Goal: Contribute content: Add original content to the website for others to see

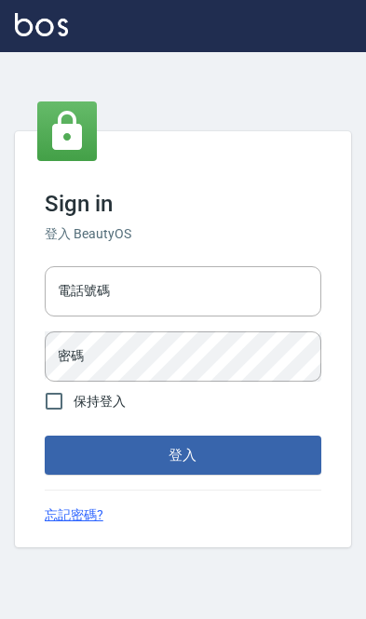
click at [89, 300] on input "電話號碼" at bounding box center [183, 291] width 276 height 50
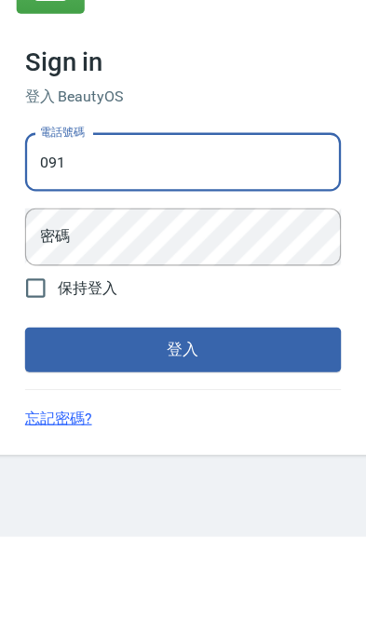
type input "0910967130"
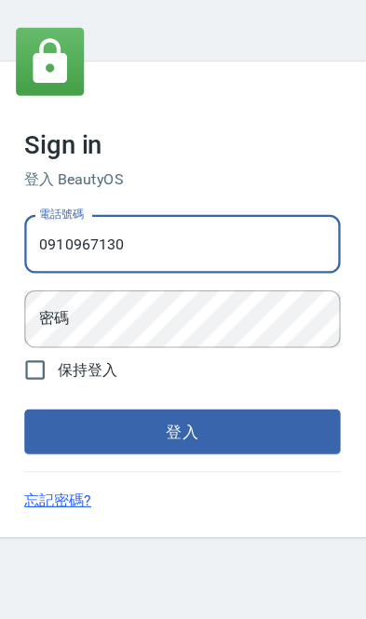
click at [45, 331] on div "密碼 密碼" at bounding box center [183, 356] width 276 height 50
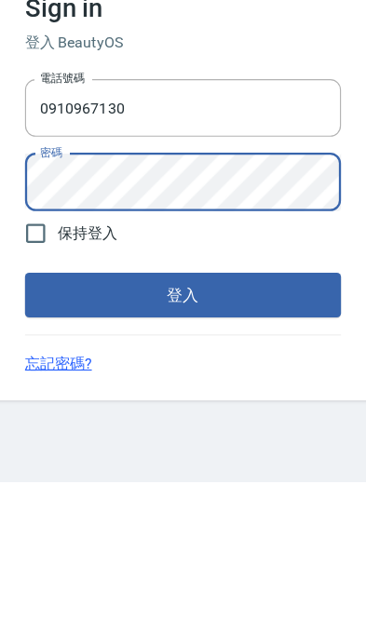
click at [45, 435] on button "登入" at bounding box center [183, 454] width 276 height 39
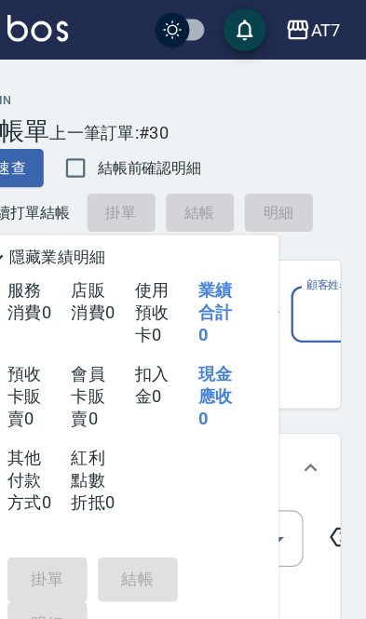
click at [317, 27] on div "AT7" at bounding box center [330, 26] width 26 height 23
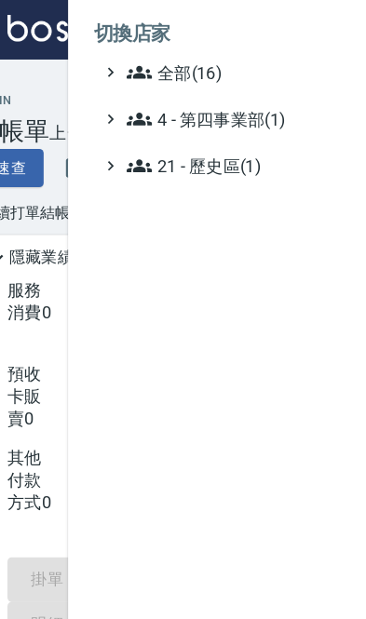
click at [167, 56] on span "全部(16)" at bounding box center [246, 63] width 180 height 22
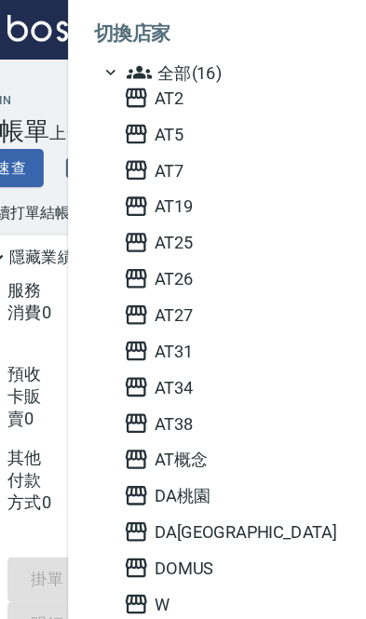
click at [154, 464] on span "DA[GEOGRAPHIC_DATA]" at bounding box center [245, 465] width 182 height 22
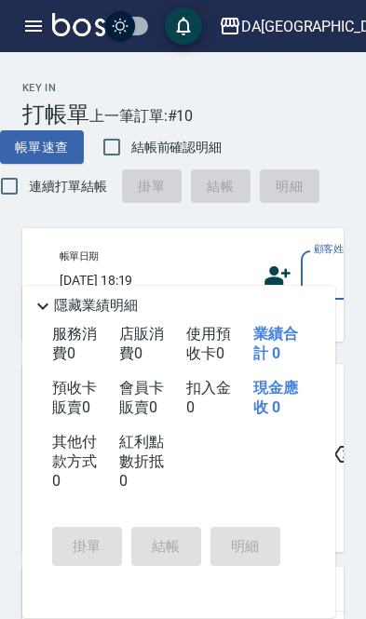
scroll to position [0, 46]
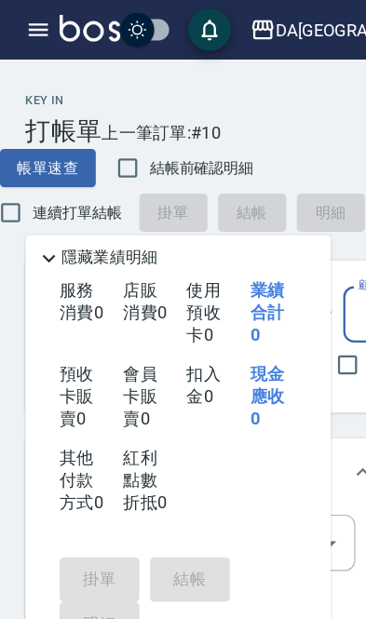
click at [25, 20] on icon "button" at bounding box center [33, 25] width 17 height 11
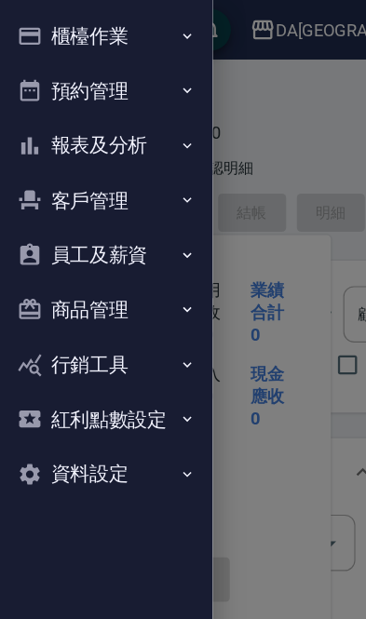
click at [120, 280] on button "商品管理" at bounding box center [92, 271] width 171 height 48
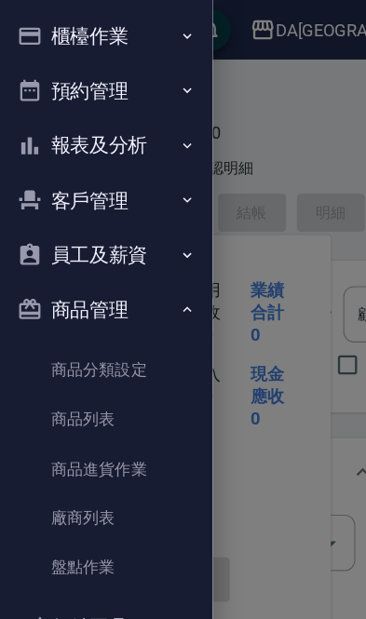
click at [114, 362] on link "商品列表" at bounding box center [92, 366] width 171 height 43
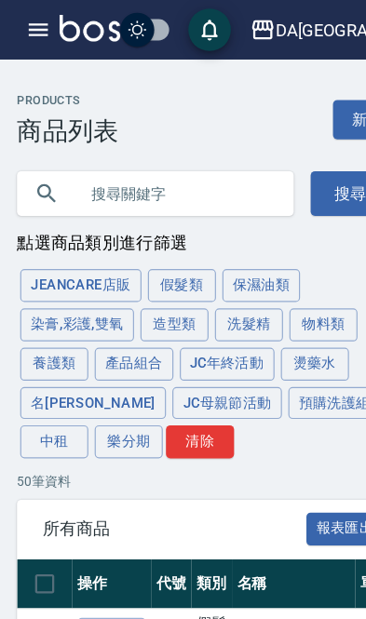
scroll to position [7, 0]
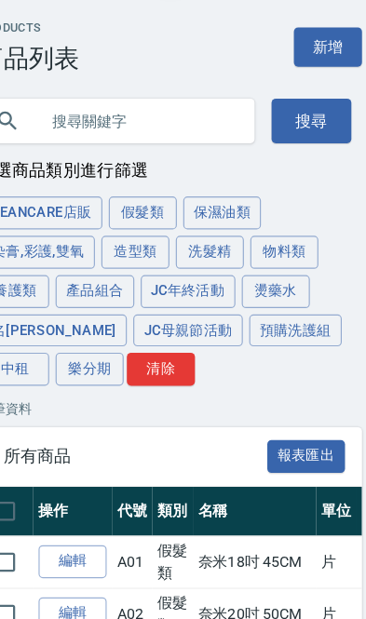
click at [133, 138] on input "text" at bounding box center [154, 163] width 175 height 50
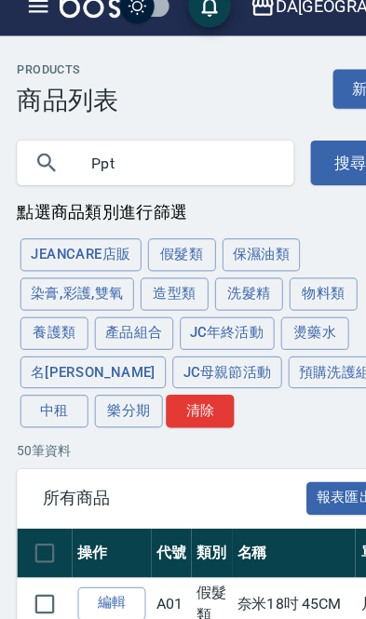
type input "Ppt"
click at [297, 143] on button "搜尋" at bounding box center [307, 162] width 70 height 39
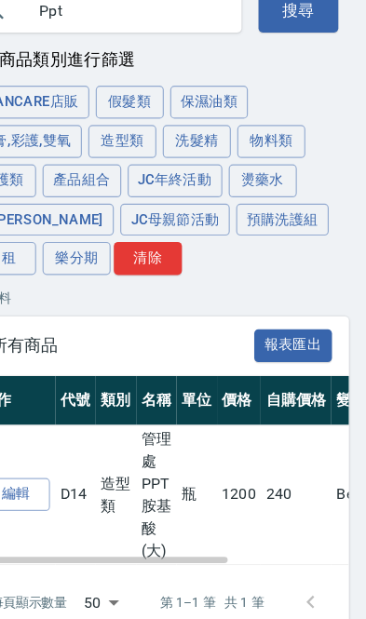
scroll to position [0, 41]
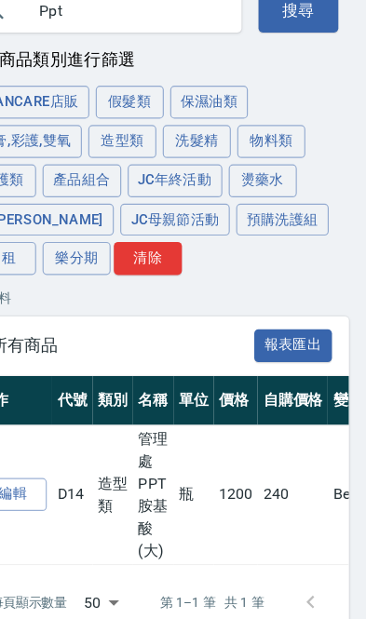
click at [27, 495] on link "編輯" at bounding box center [57, 509] width 60 height 29
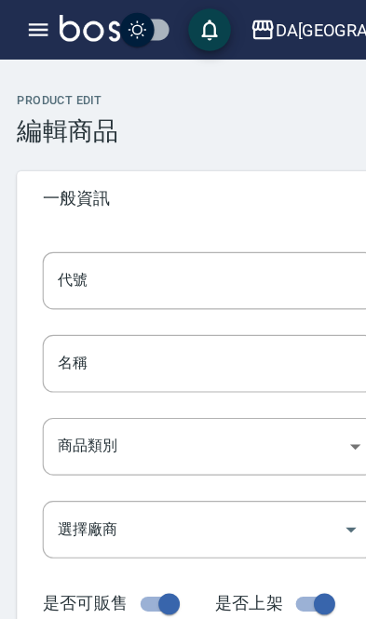
type input "D14"
type input "管理處PPT胺基酸(大)"
type input "d64a9187-28f2-4301-b67f-5ec260aeab6d"
type input "1200"
type input "240"
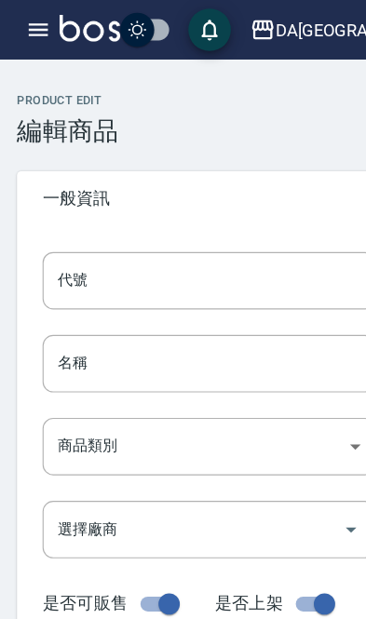
type input "240"
type input "瓶"
type input "UNSET"
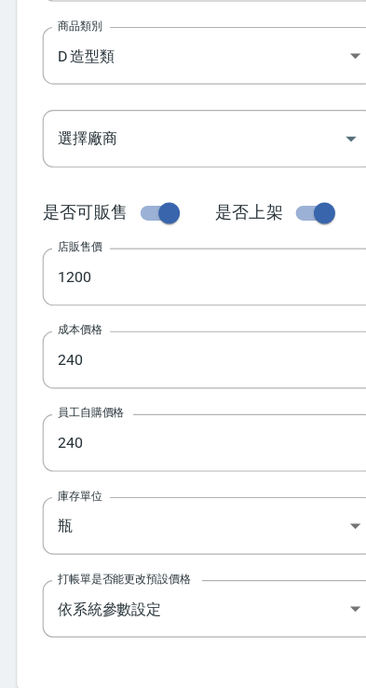
click at [96, 375] on input "240" at bounding box center [182, 400] width 291 height 50
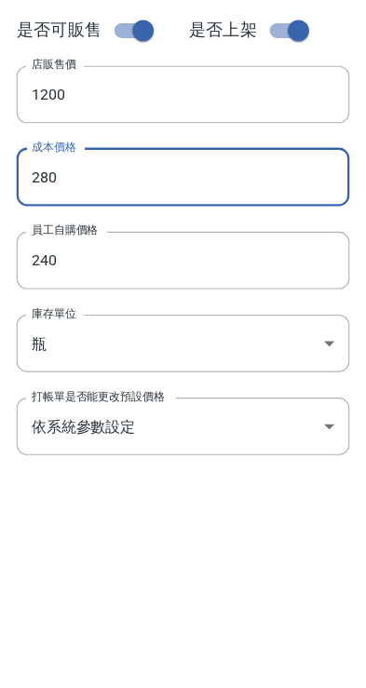
type input "280"
click at [60, 448] on input "240" at bounding box center [182, 473] width 291 height 50
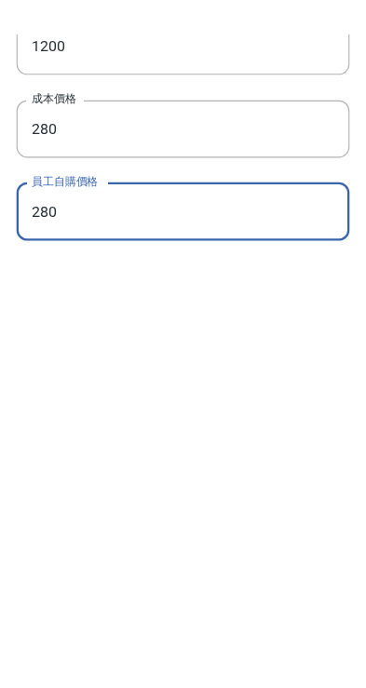
scroll to position [127, 0]
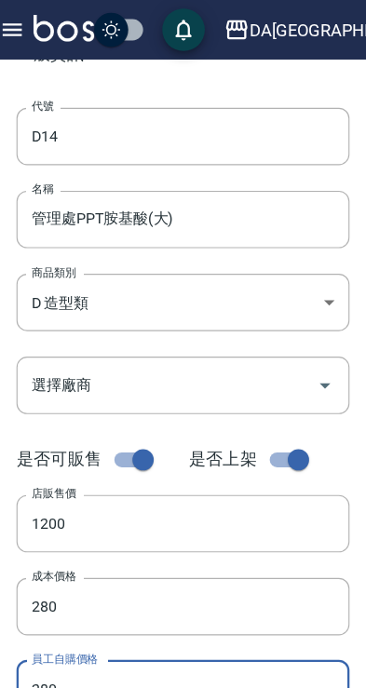
type input "280"
click at [136, 191] on input "管理處PPT胺基酸(大)" at bounding box center [182, 192] width 291 height 50
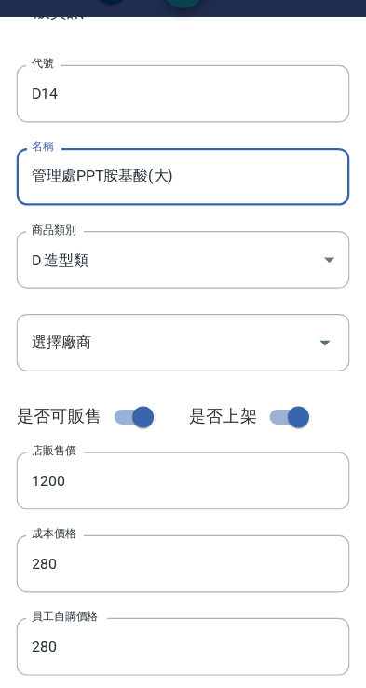
click at [140, 167] on input "管理處PPT胺基酸(大)" at bounding box center [182, 192] width 291 height 50
click at [139, 167] on input "管理處PPT胺基酸(大)" at bounding box center [182, 192] width 291 height 50
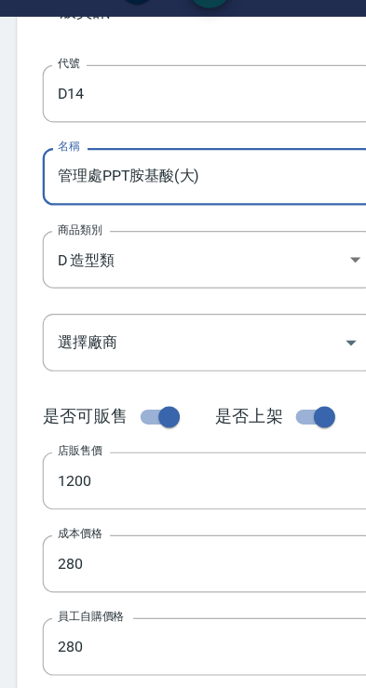
click at [8, 224] on div "Product Edit 編輯商品 一般資訊 代號 D14 代號 名稱 管理處PPT胺基酸(大) 名稱 商品類別 D 造型類 d64a9187-28f2-…" at bounding box center [183, 545] width 366 height 1180
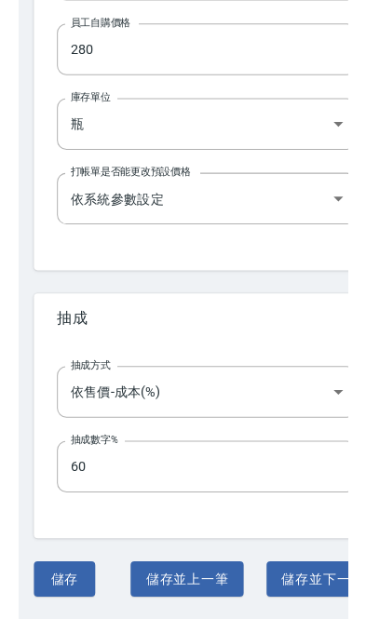
scroll to position [627, 0]
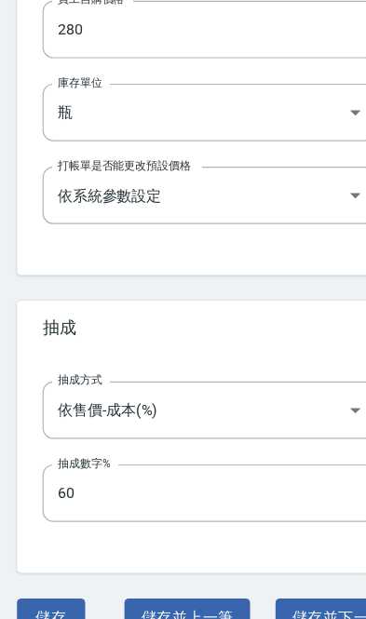
click at [49, 600] on button "儲存" at bounding box center [45, 617] width 60 height 34
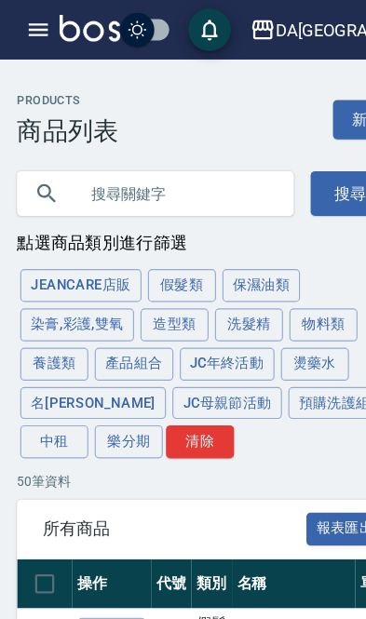
click at [126, 167] on input "text" at bounding box center [154, 169] width 175 height 50
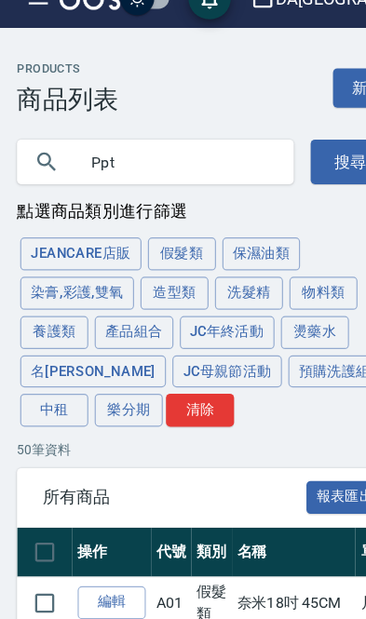
type input "Ppt"
click at [298, 151] on button "搜尋" at bounding box center [307, 169] width 70 height 39
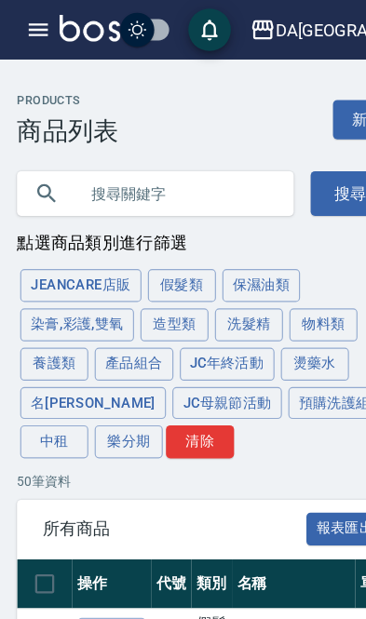
click at [138, 168] on input "text" at bounding box center [154, 169] width 175 height 50
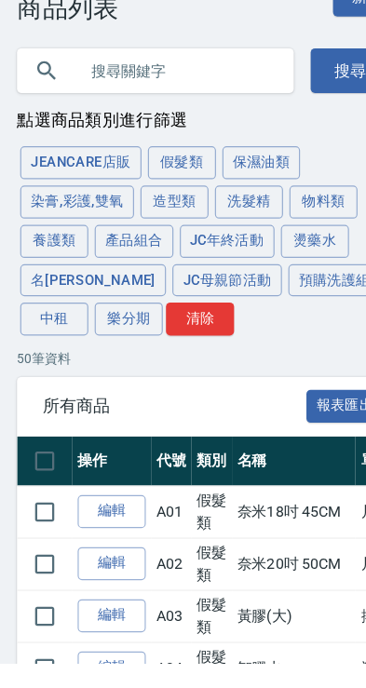
click at [170, 270] on button "造型類" at bounding box center [153, 284] width 60 height 29
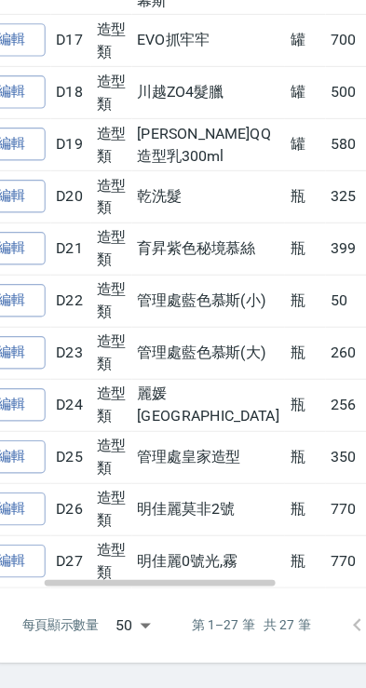
scroll to position [1484, 0]
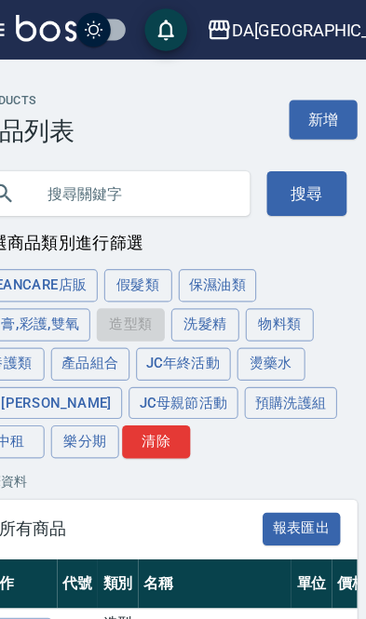
click at [291, 112] on link "新增" at bounding box center [321, 104] width 60 height 34
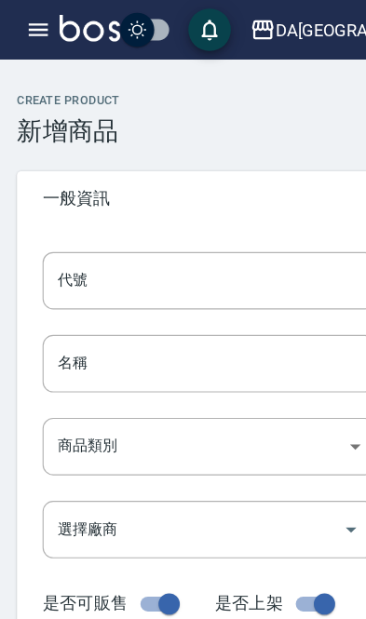
click at [113, 245] on input "代號" at bounding box center [182, 246] width 291 height 50
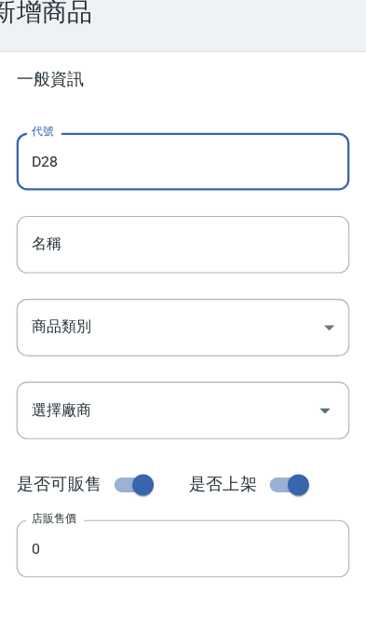
type input "D28"
click at [80, 293] on input "名稱" at bounding box center [182, 318] width 291 height 50
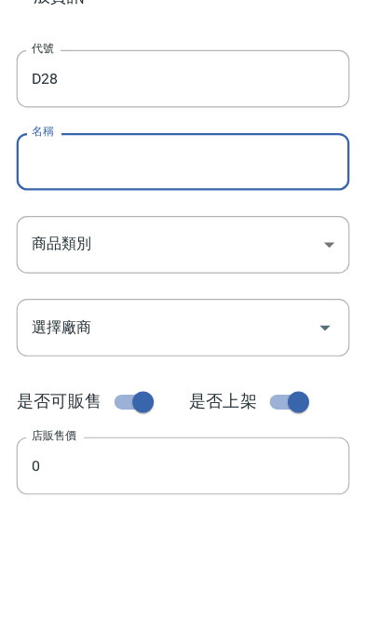
click at [37, 293] on input "名稱" at bounding box center [182, 318] width 291 height 50
paste input "管理處PPT胺基酸(大)"
click at [142, 293] on input "管理處PPT胺基酸(大)" at bounding box center [182, 318] width 291 height 50
type input "管理處PPT胺基酸(小)"
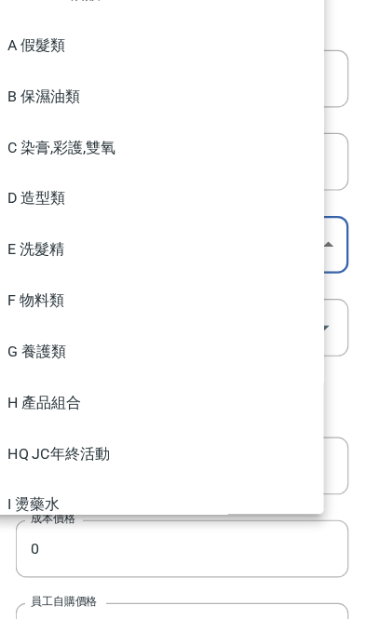
click at [94, 228] on li "D 造型類" at bounding box center [160, 250] width 291 height 45
type input "d64a9187-28f2-4301-b67f-5ec260aeab6d"
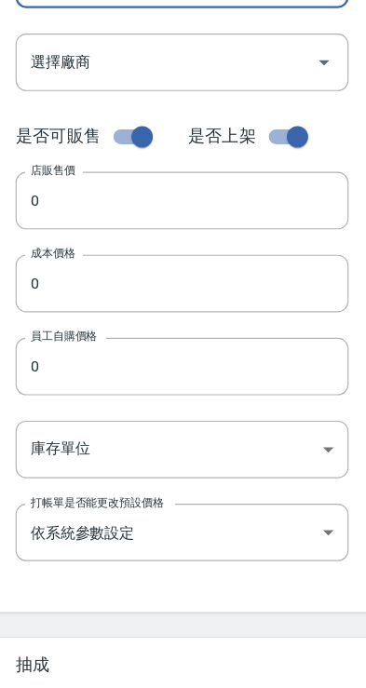
click at [58, 309] on input "0" at bounding box center [182, 334] width 291 height 50
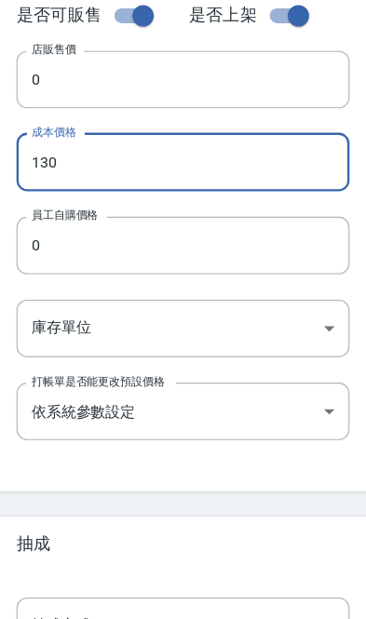
type input "130"
click at [37, 255] on input "0" at bounding box center [182, 280] width 291 height 50
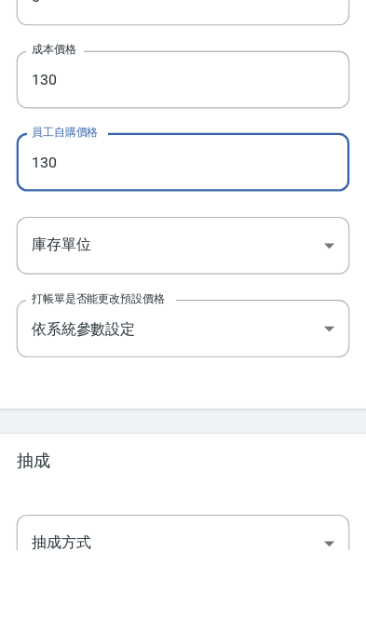
type input "130"
click at [33, 206] on body "DA蘆洲 登出 櫃檯作業 打帳單 帳單列表 掛單列表 座位開單 營業儀表板 現金收支登錄 高階收支登錄 材料自購登錄 每日結帳 排班表 現場電腦打卡 掃碼打卡…" at bounding box center [183, 193] width 366 height 1284
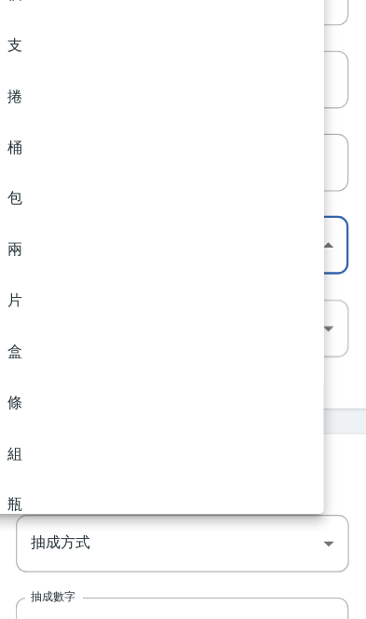
click at [19, 496] on li "瓶" at bounding box center [160, 518] width 291 height 45
type input "瓶"
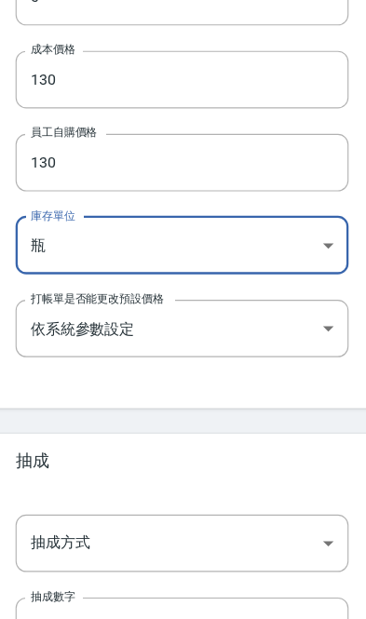
click at [47, 471] on body "DA蘆洲 登出 櫃檯作業 打帳單 帳單列表 掛單列表 座位開單 營業儀表板 現金收支登錄 高階收支登錄 材料自購登錄 每日結帳 排班表 現場電腦打卡 掃碼打卡…" at bounding box center [183, 132] width 366 height 1284
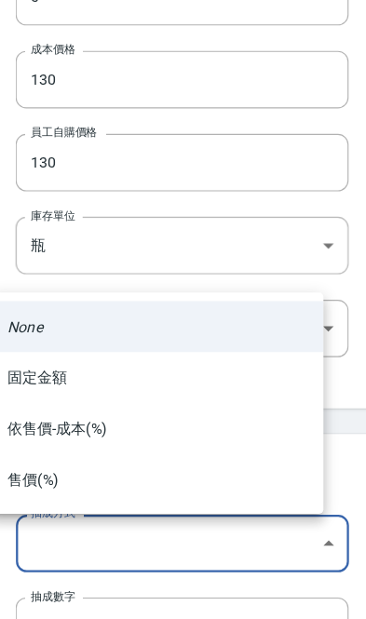
click at [39, 430] on li "依售價-成本(%)" at bounding box center [160, 452] width 291 height 45
type input "byCost"
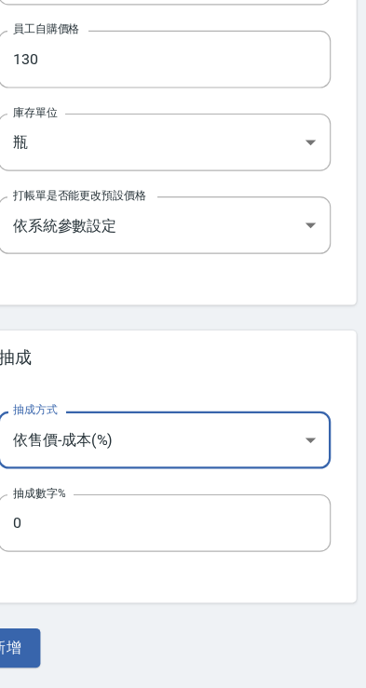
click at [37, 515] on input "0" at bounding box center [182, 540] width 291 height 50
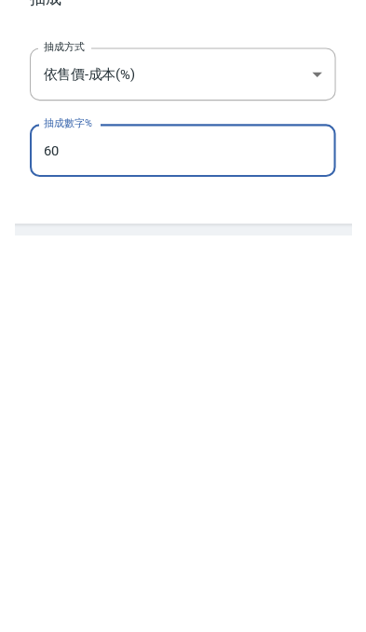
scroll to position [583, 0]
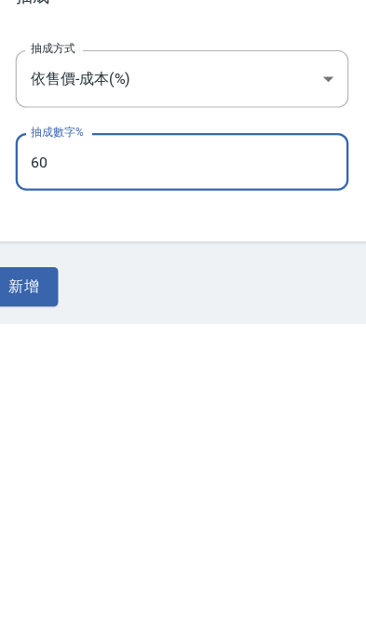
click at [26, 569] on button "新增" at bounding box center [45, 586] width 60 height 34
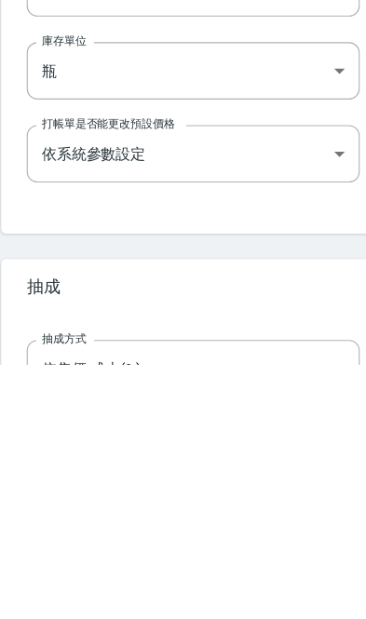
scroll to position [678, 0]
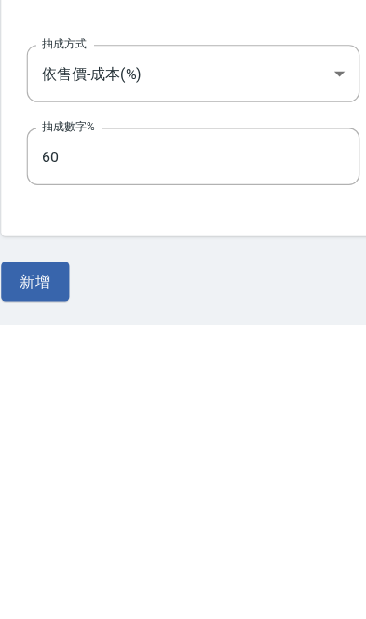
click at [62, 447] on input "60" at bounding box center [182, 472] width 291 height 50
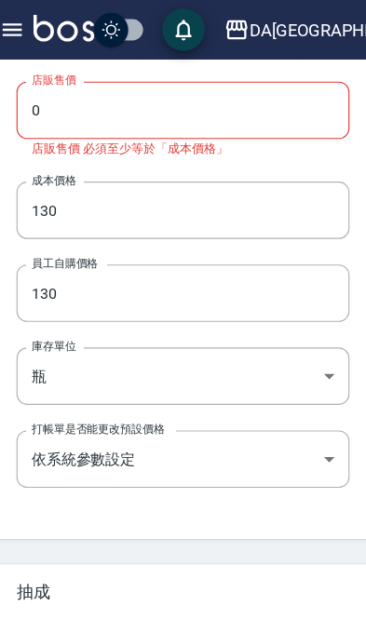
type input "0"
click at [37, 92] on input "0" at bounding box center [182, 97] width 291 height 50
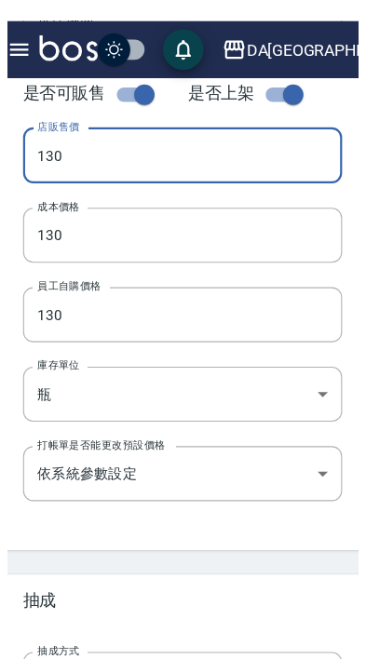
scroll to position [499, 0]
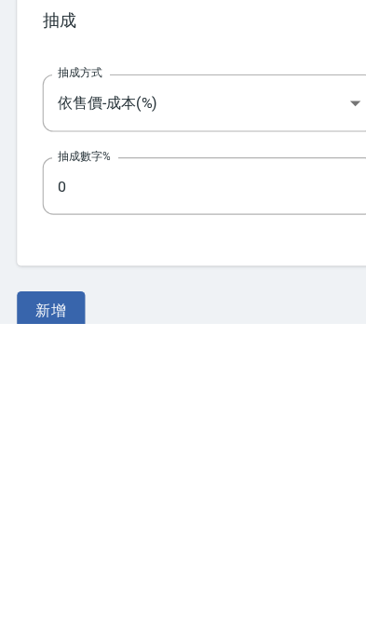
type input "130"
click at [47, 590] on button "新增" at bounding box center [45, 607] width 60 height 34
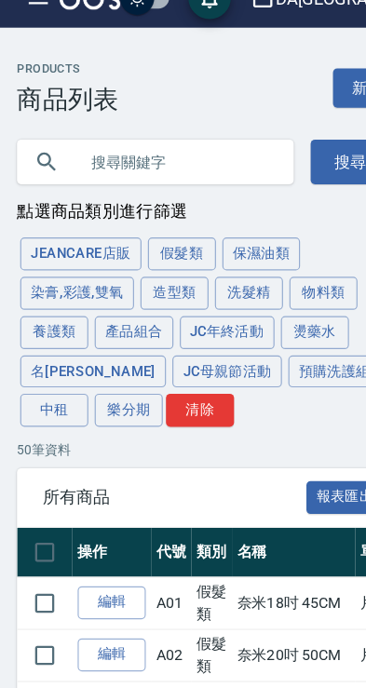
click at [152, 270] on button "造型類" at bounding box center [153, 284] width 60 height 29
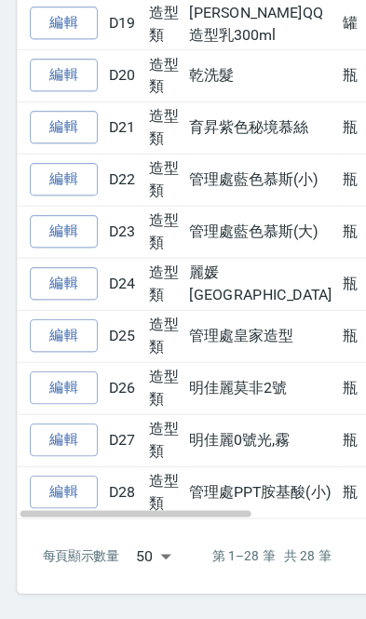
scroll to position [0, 64]
